Goal: Task Accomplishment & Management: Manage account settings

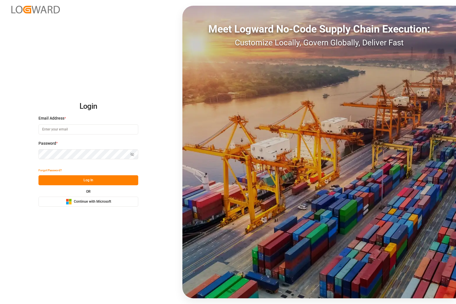
click at [95, 201] on span "Continue with Microsoft" at bounding box center [92, 201] width 37 height 5
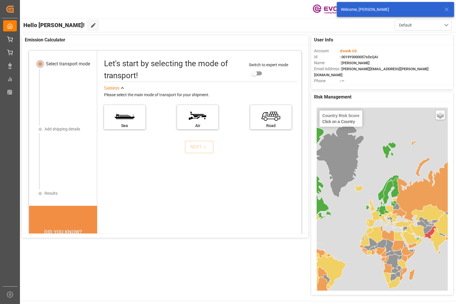
click at [449, 10] on icon at bounding box center [447, 9] width 7 height 7
